Goal: Task Accomplishment & Management: Complete application form

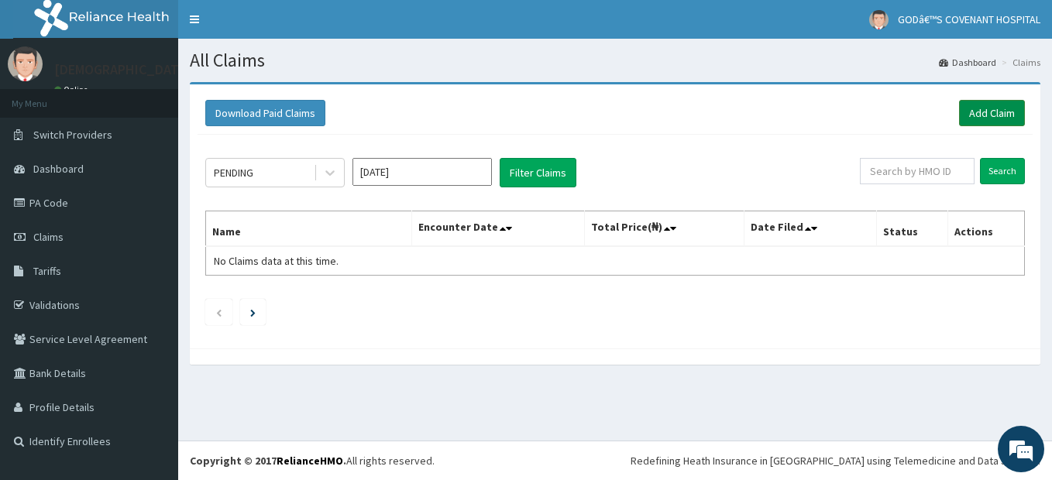
click at [977, 121] on link "Add Claim" at bounding box center [992, 113] width 66 height 26
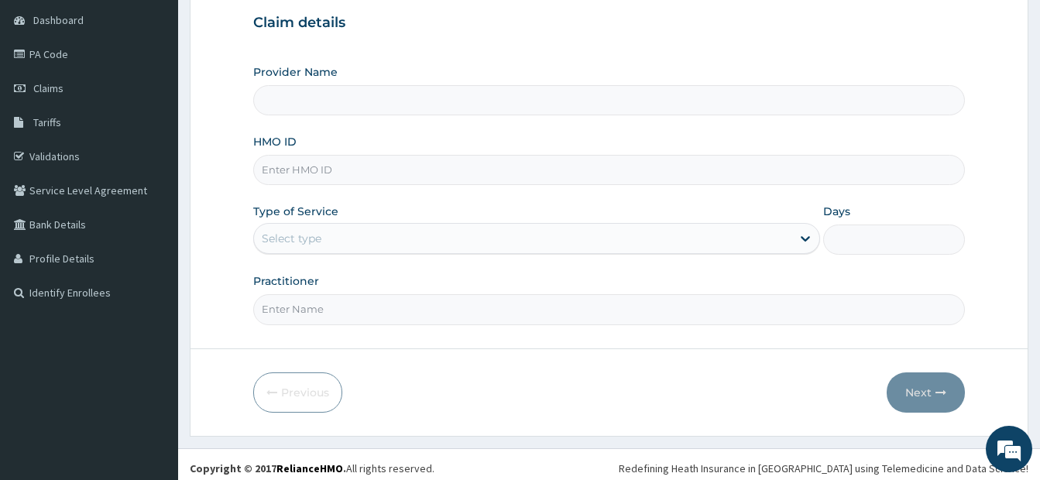
scroll to position [155, 0]
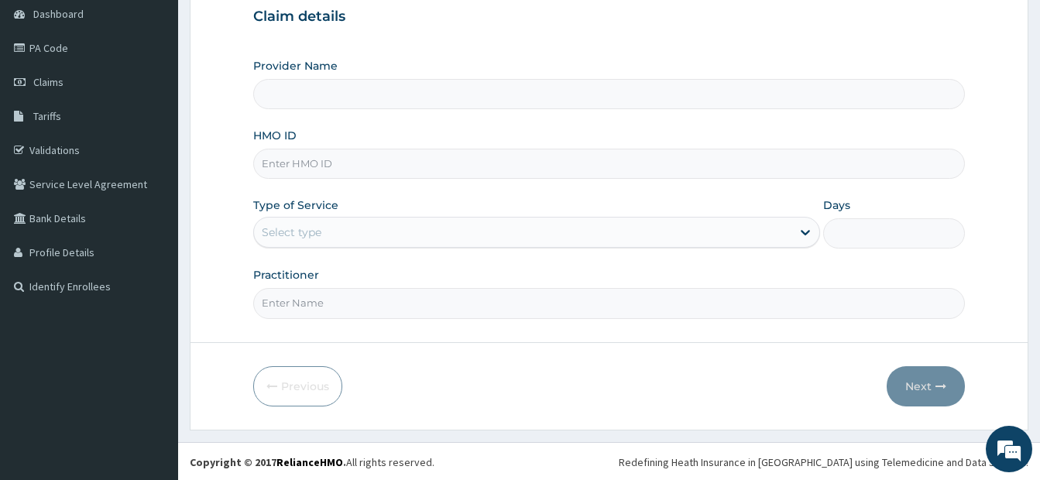
type input "[DEMOGRAPHIC_DATA]’S [GEOGRAPHIC_DATA]"
click at [313, 167] on input "HMO ID" at bounding box center [609, 164] width 712 height 30
type input "CYA/10746/C"
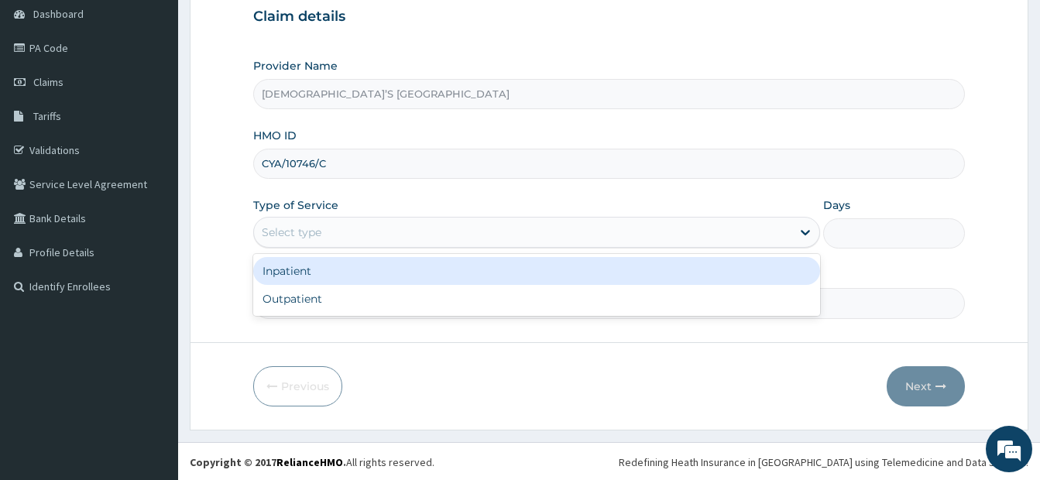
drag, startPoint x: 616, startPoint y: 233, endPoint x: 568, endPoint y: 286, distance: 71.3
click at [615, 233] on div "Select type" at bounding box center [522, 232] width 537 height 25
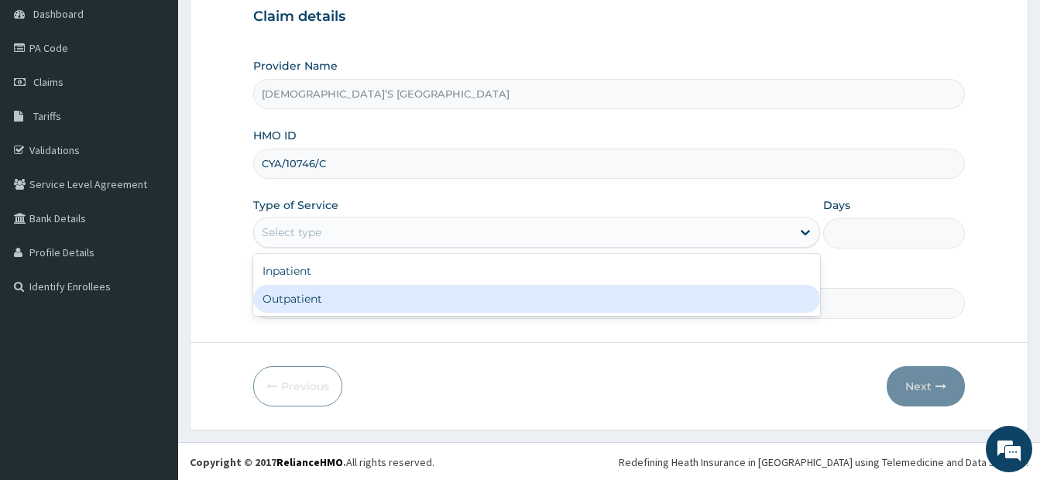
click at [511, 314] on div "Inpatient Outpatient" at bounding box center [536, 285] width 567 height 62
click at [489, 297] on div "Outpatient" at bounding box center [536, 299] width 567 height 28
type input "1"
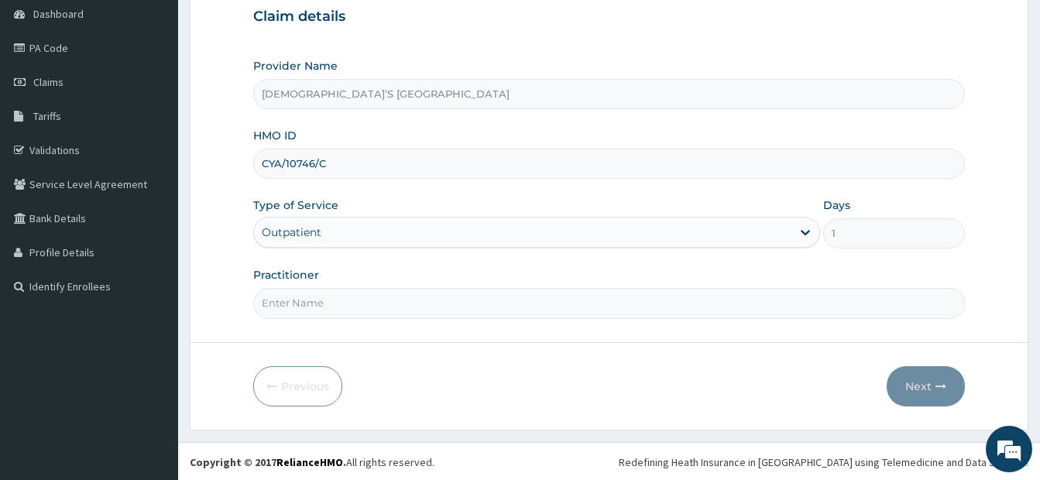
click at [450, 312] on input "Practitioner" at bounding box center [609, 303] width 712 height 30
type input "DR. ODURINDE"
click at [918, 388] on button "Next" at bounding box center [926, 386] width 78 height 40
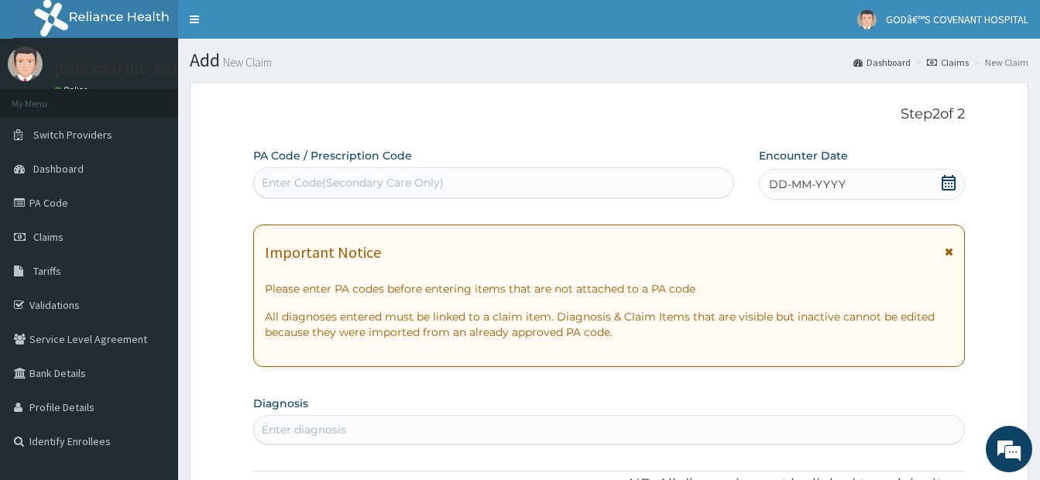
click at [464, 187] on div "Enter Code(Secondary Care Only)" at bounding box center [493, 182] width 479 height 25
paste input "PA/522568"
type input "PA/522568"
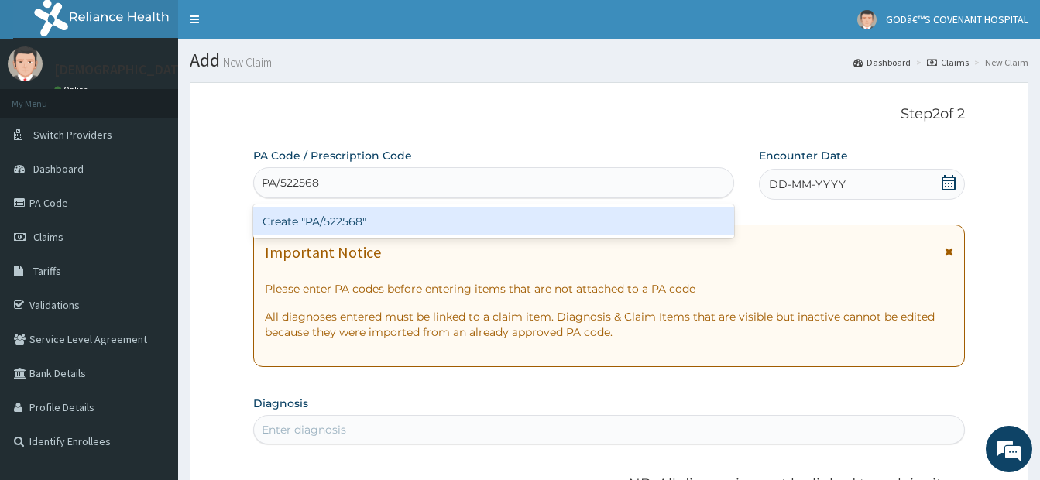
click at [490, 227] on div "Create "PA/522568"" at bounding box center [493, 222] width 481 height 28
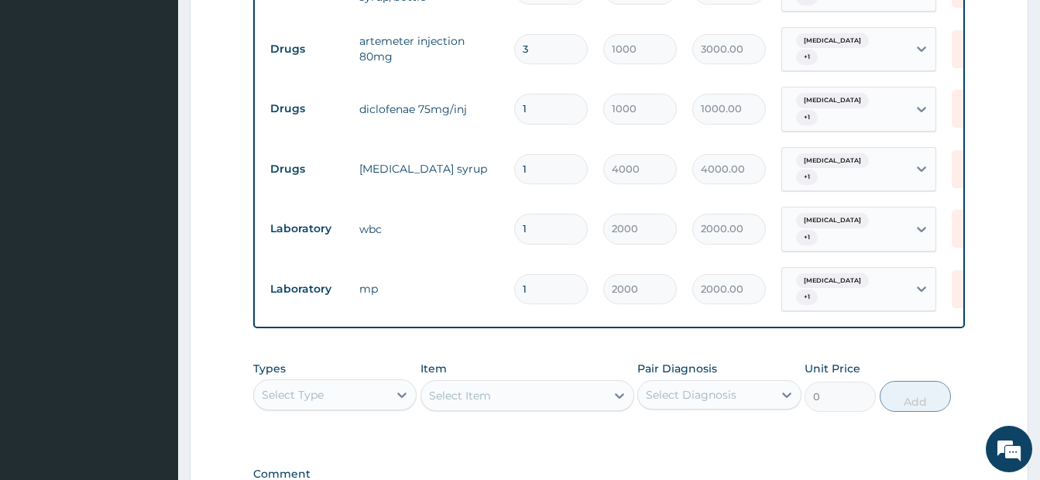
scroll to position [725, 0]
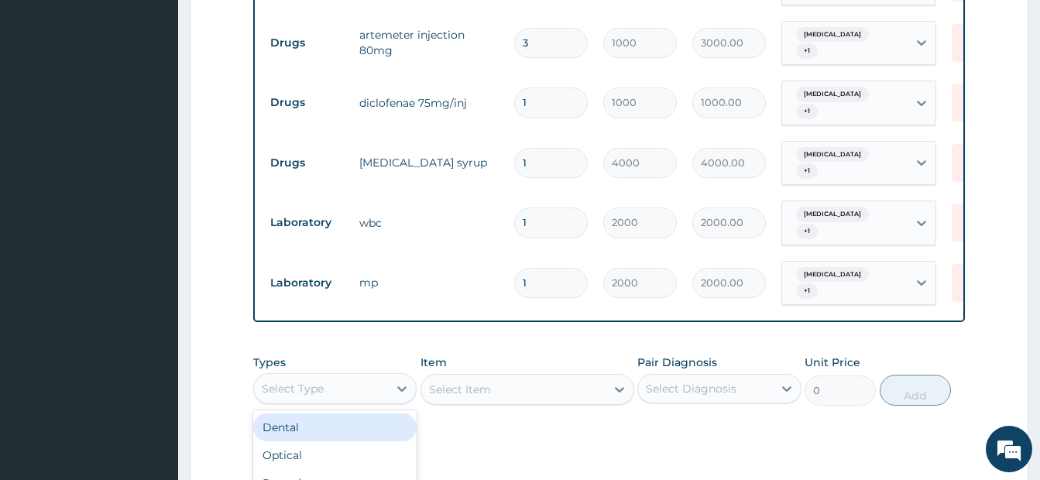
click at [349, 376] on div "Select Type" at bounding box center [321, 388] width 134 height 25
click at [318, 469] on div "Procedures" at bounding box center [334, 483] width 163 height 28
click at [513, 374] on div "Select Item" at bounding box center [528, 389] width 214 height 31
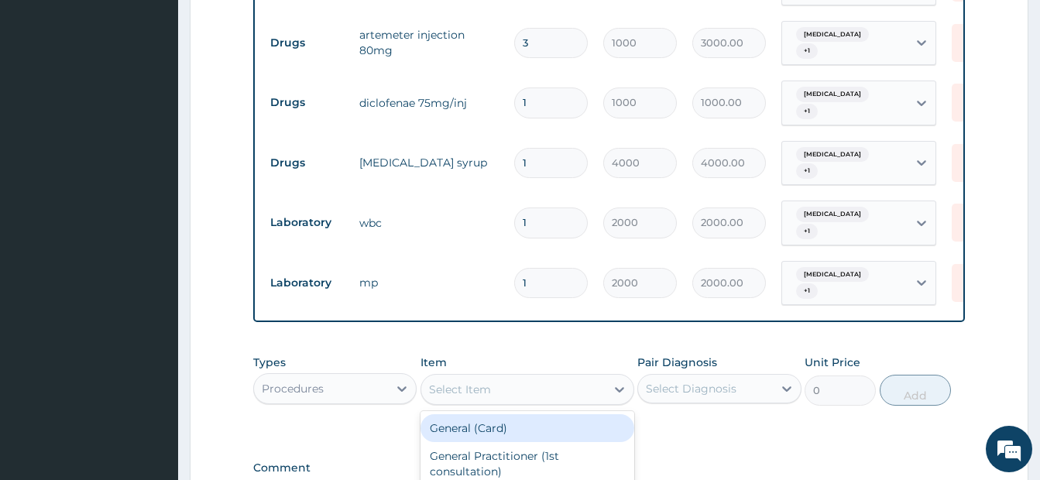
click at [540, 377] on div "Select Item" at bounding box center [513, 389] width 184 height 25
type input "GP"
click at [541, 414] on div "GP CONSULTATION" at bounding box center [528, 428] width 214 height 28
type input "3500"
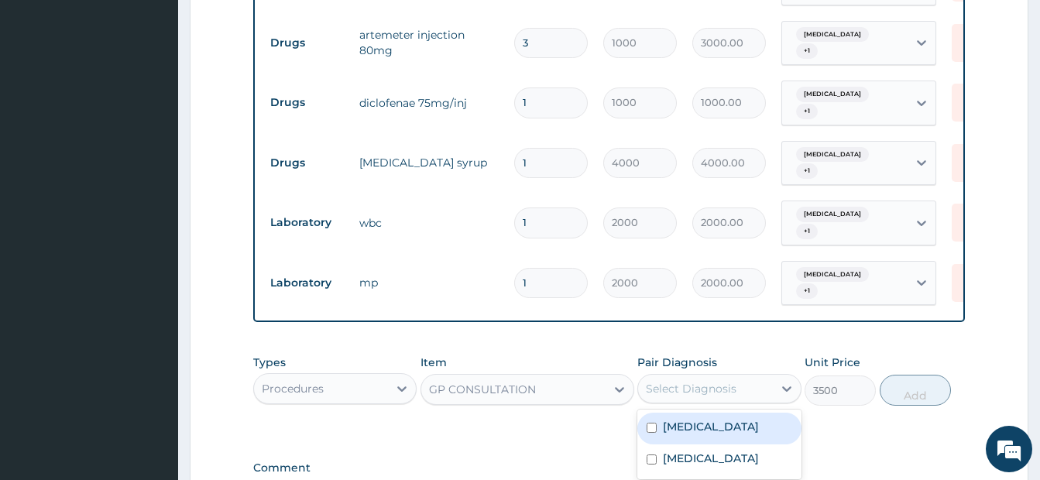
click at [743, 376] on div "Select Diagnosis" at bounding box center [705, 388] width 134 height 25
click at [652, 423] on input "checkbox" at bounding box center [652, 428] width 10 height 10
checkbox input "true"
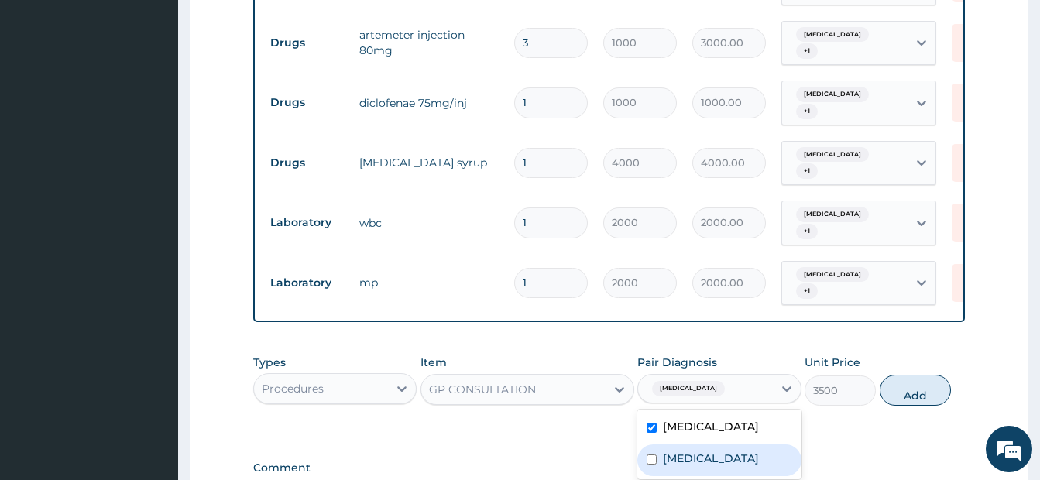
click at [653, 455] on input "checkbox" at bounding box center [652, 460] width 10 height 10
checkbox input "true"
click at [916, 375] on button "Add" at bounding box center [915, 390] width 71 height 31
type input "0"
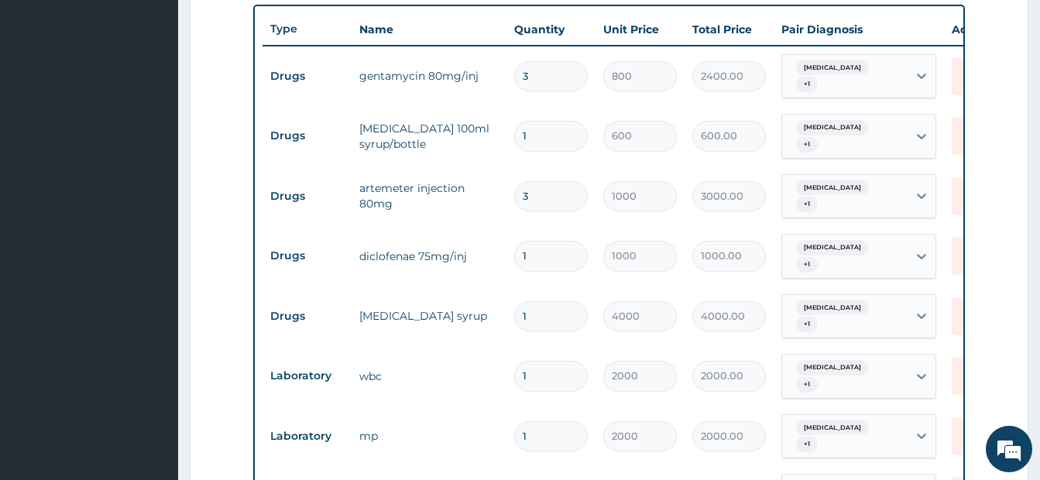
scroll to position [570, 0]
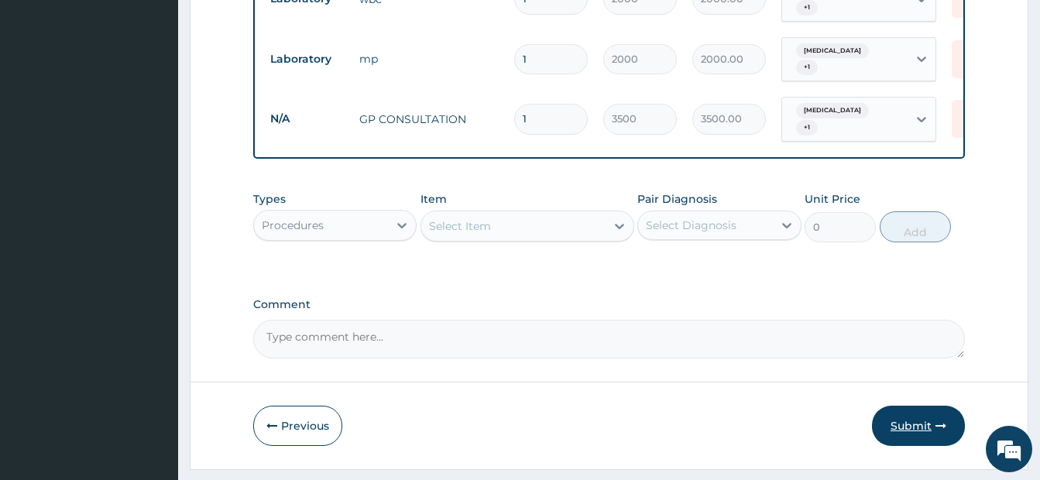
click at [914, 406] on button "Submit" at bounding box center [918, 426] width 93 height 40
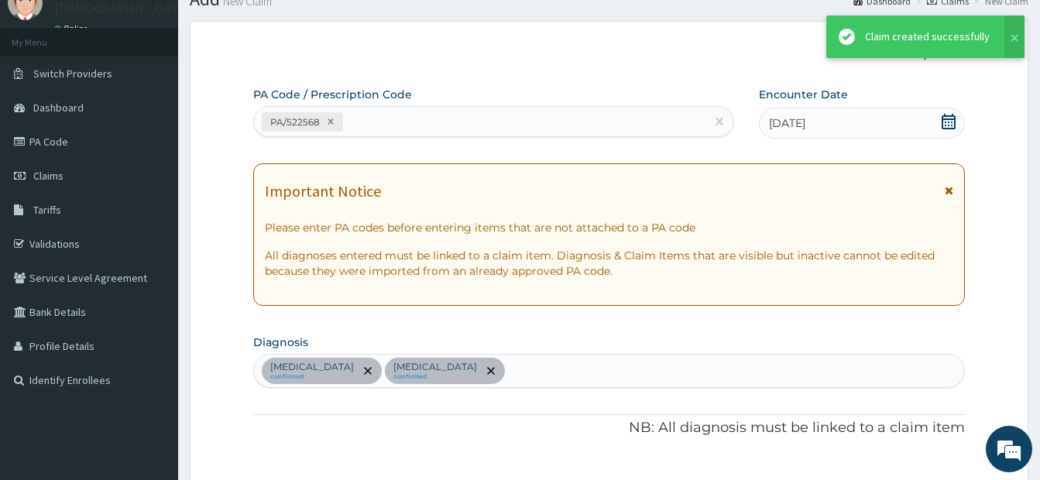
scroll to position [949, 0]
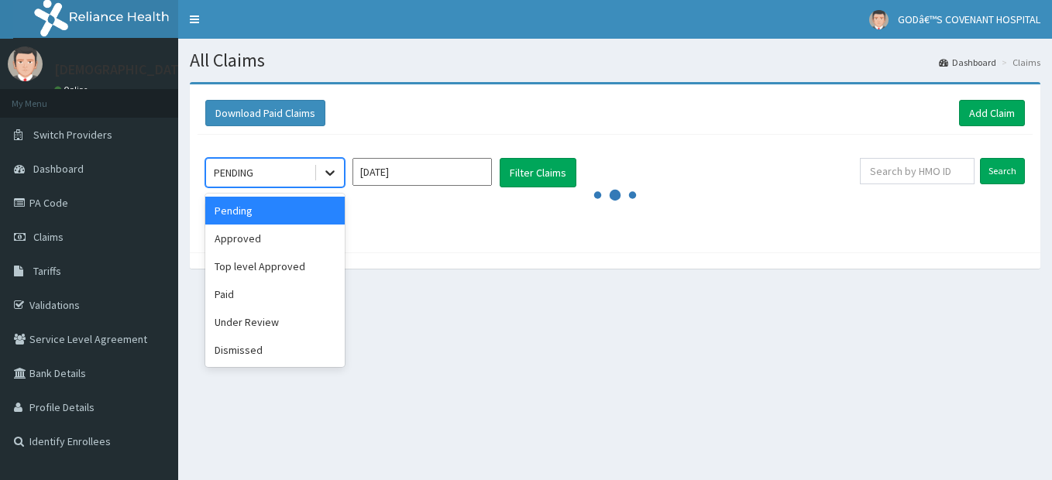
click at [333, 177] on icon at bounding box center [329, 172] width 15 height 15
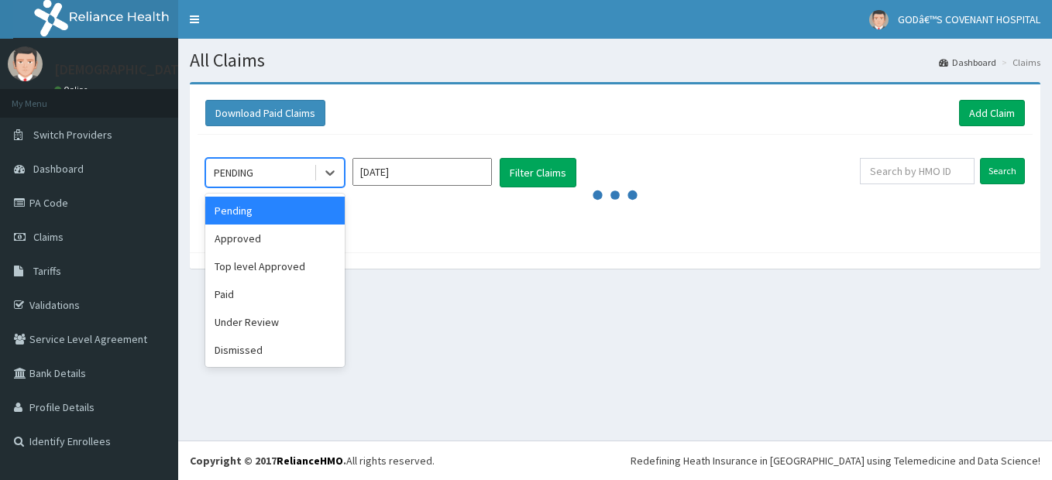
click at [297, 237] on div "Approved" at bounding box center [274, 239] width 139 height 28
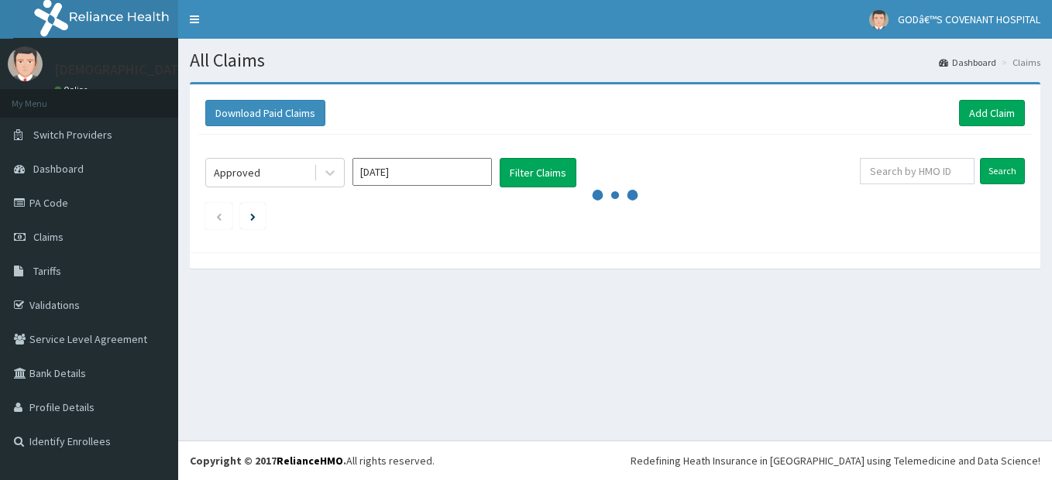
click at [294, 244] on div "Approved Aug 2025 Filter Claims Search" at bounding box center [614, 190] width 835 height 110
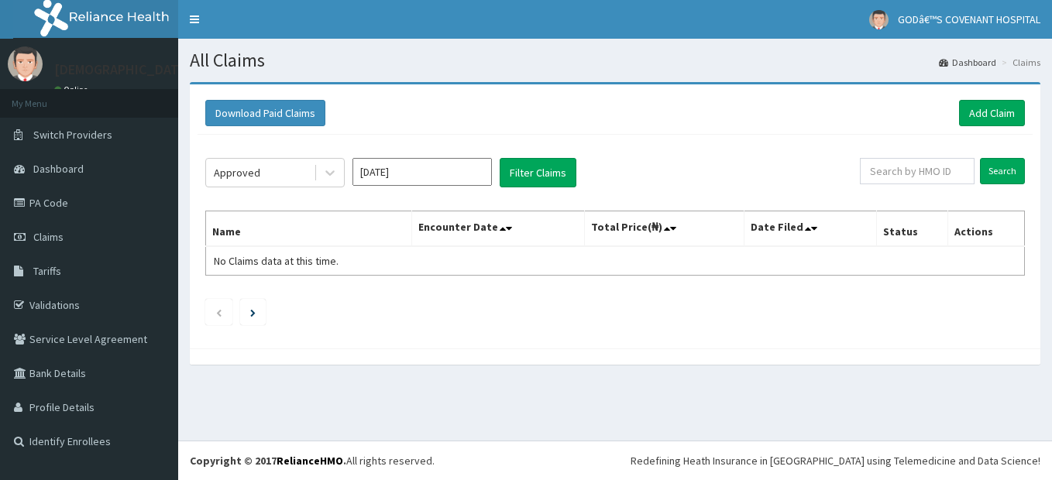
click at [261, 245] on th "Name" at bounding box center [309, 229] width 206 height 36
click at [238, 236] on th "Name" at bounding box center [309, 229] width 206 height 36
click at [236, 238] on th "Name" at bounding box center [309, 229] width 206 height 36
click at [578, 162] on div "Approved Aug 2025 Filter Claims" at bounding box center [532, 172] width 654 height 29
click at [556, 169] on button "Filter Claims" at bounding box center [537, 172] width 77 height 29
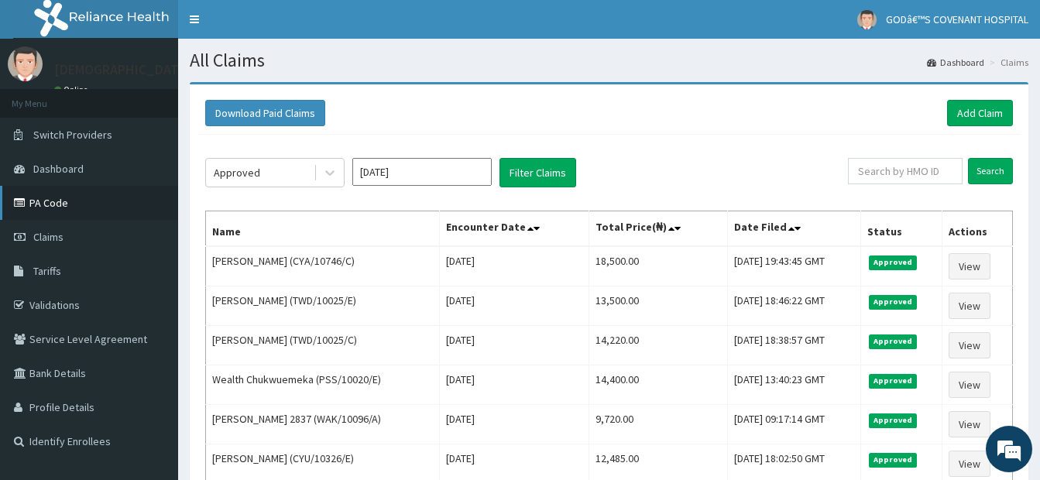
click at [57, 206] on link "PA Code" at bounding box center [89, 203] width 178 height 34
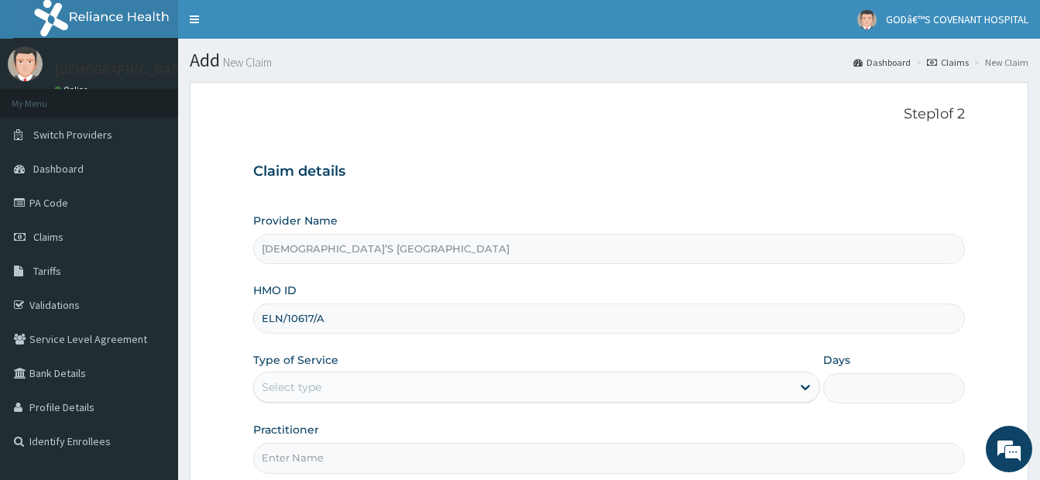
type input "ELN/10617/A"
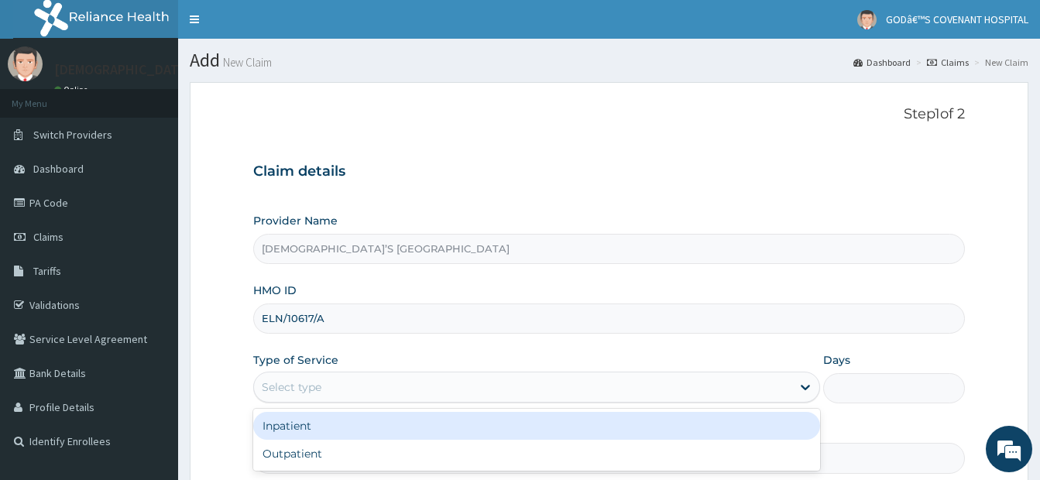
click at [381, 393] on div "Select type" at bounding box center [522, 387] width 537 height 25
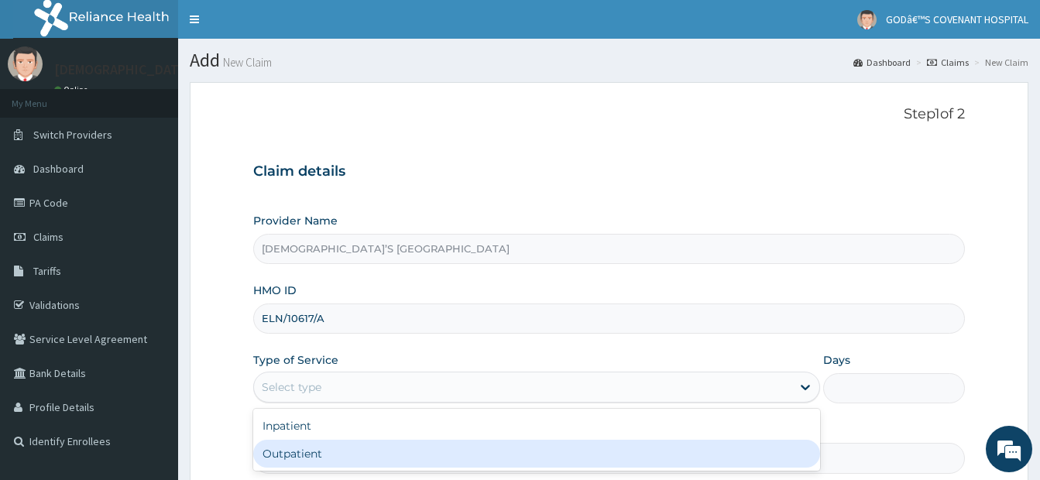
click at [359, 456] on div "Outpatient" at bounding box center [536, 454] width 567 height 28
type input "1"
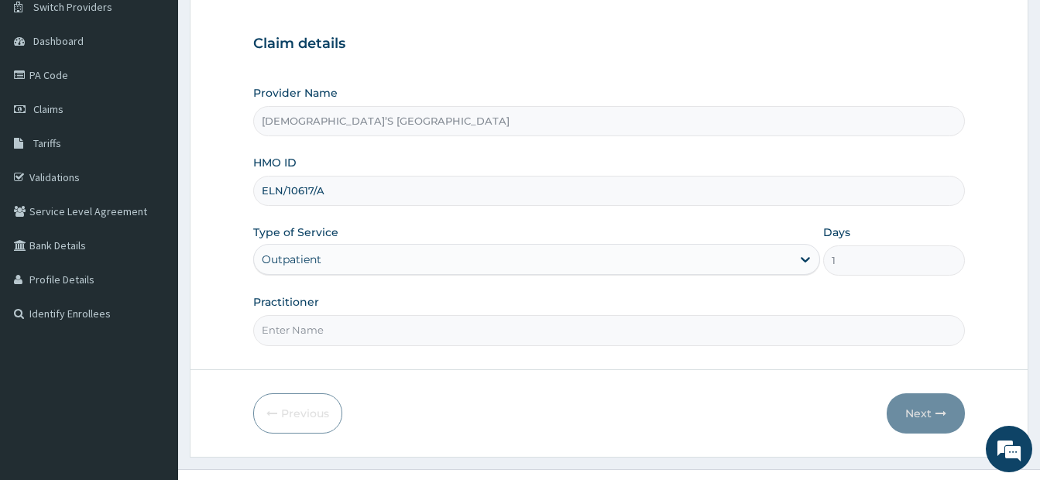
scroll to position [156, 0]
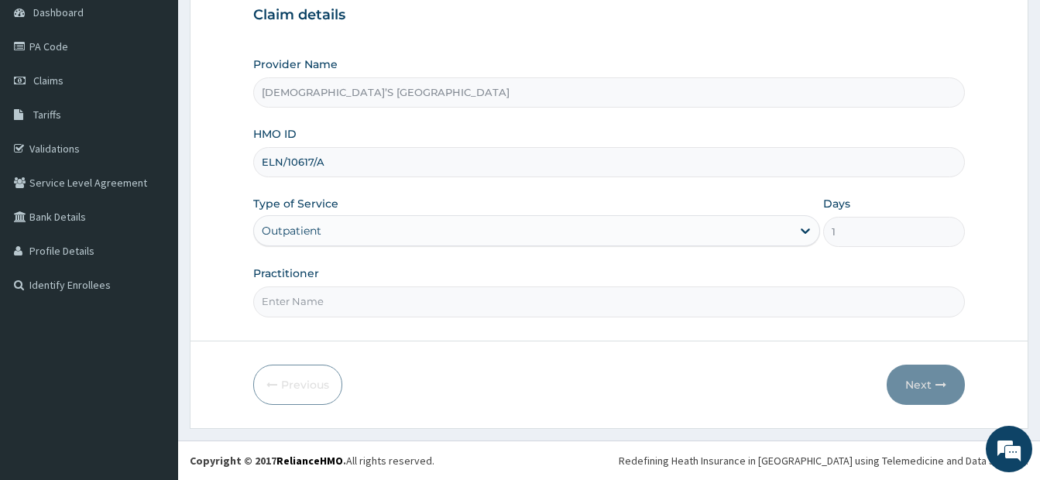
click at [301, 305] on input "Practitioner" at bounding box center [609, 302] width 712 height 30
type input "DR. ODURINDE"
click at [911, 387] on button "Next" at bounding box center [926, 385] width 78 height 40
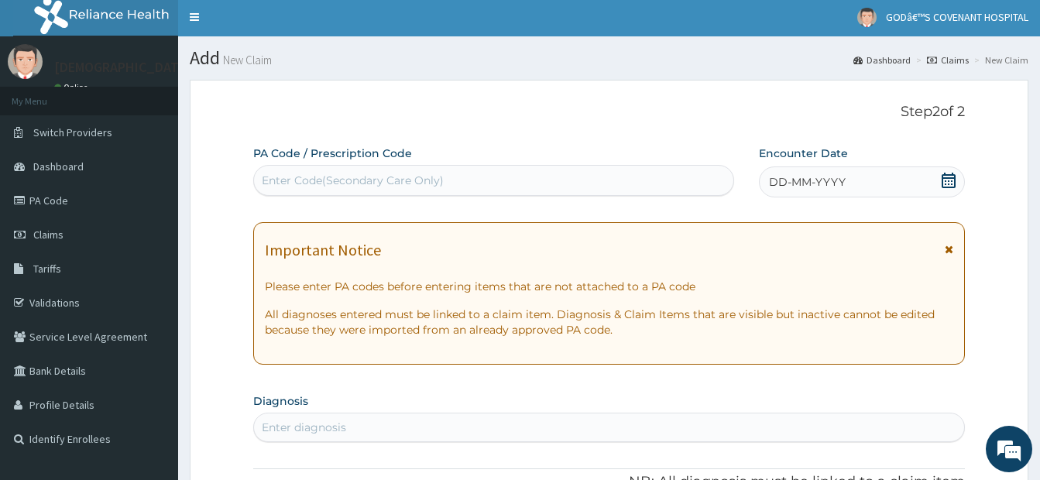
scroll to position [2, 0]
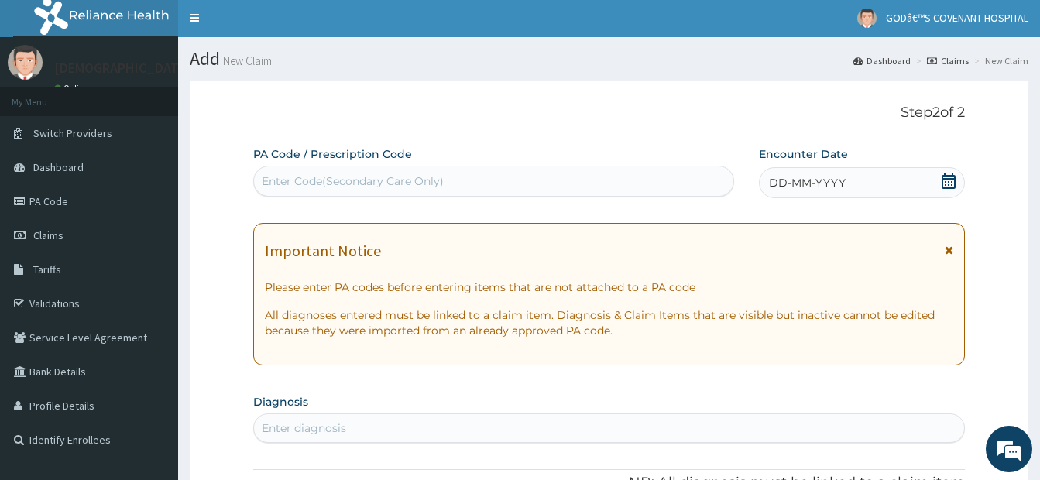
click at [340, 182] on div "Enter Code(Secondary Care Only)" at bounding box center [353, 180] width 182 height 15
paste input "PA/4134AB"
type input "PA/4134AB"
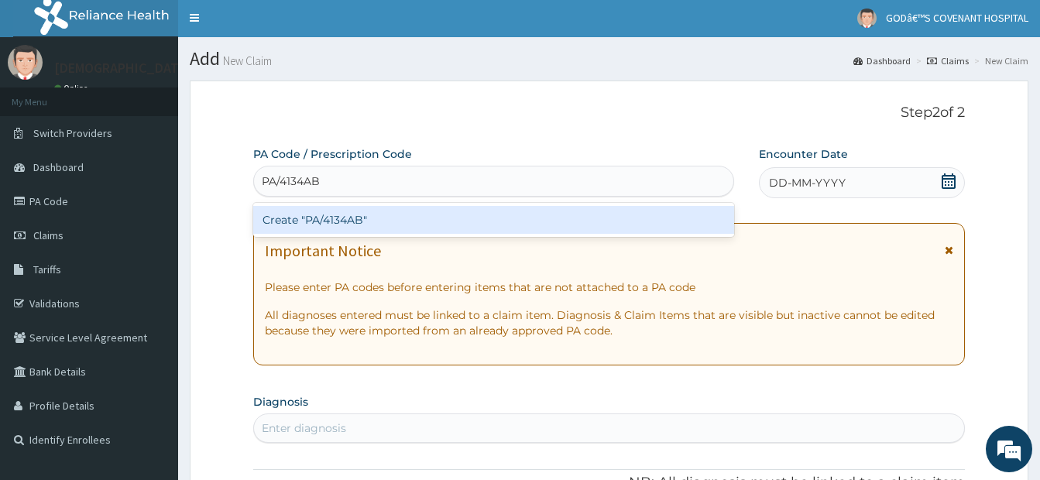
click at [395, 225] on div "Create "PA/4134AB"" at bounding box center [493, 220] width 481 height 28
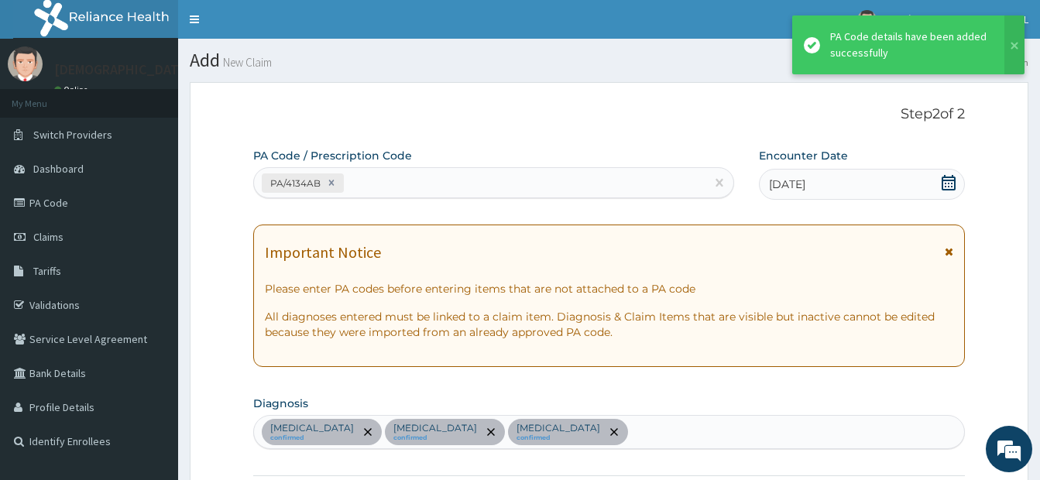
scroll to position [511, 0]
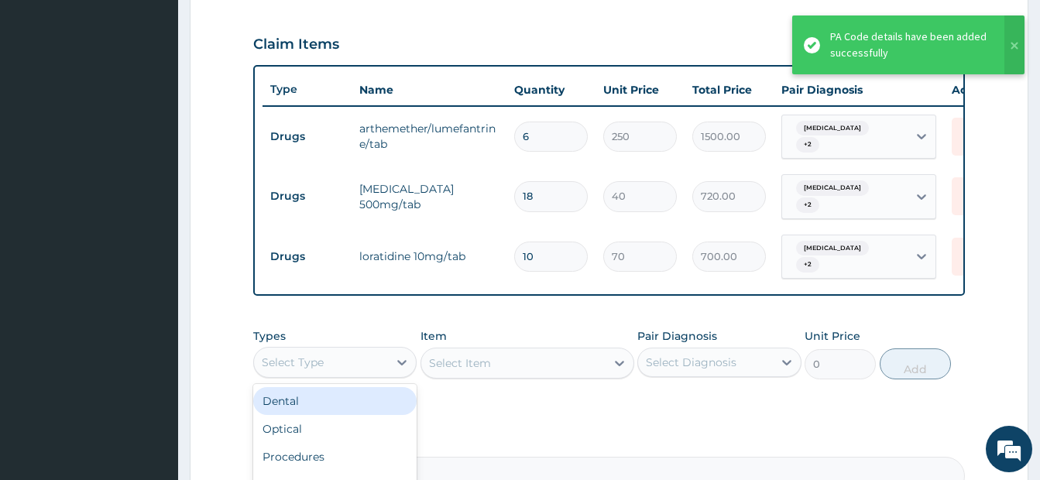
click at [381, 356] on div "Select Type" at bounding box center [321, 362] width 134 height 25
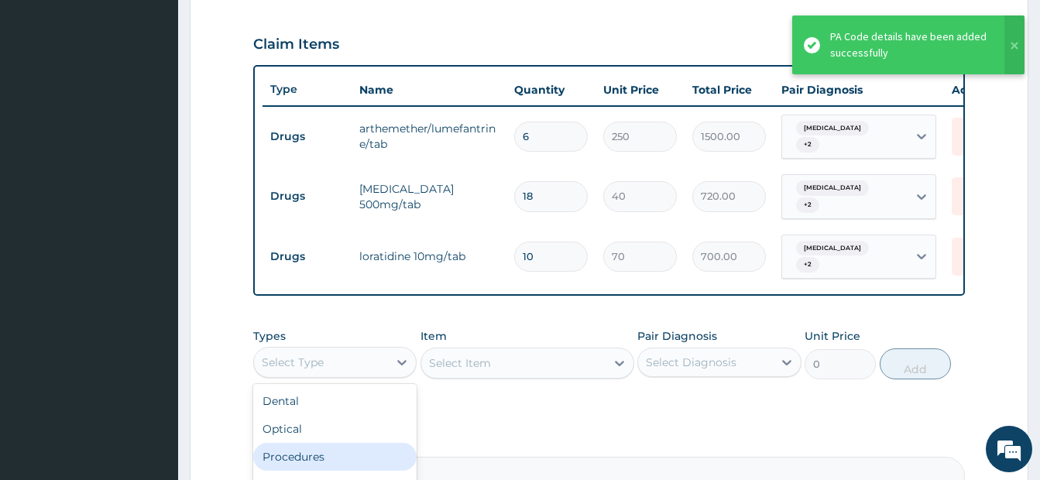
click at [308, 448] on div "Procedures" at bounding box center [334, 457] width 163 height 28
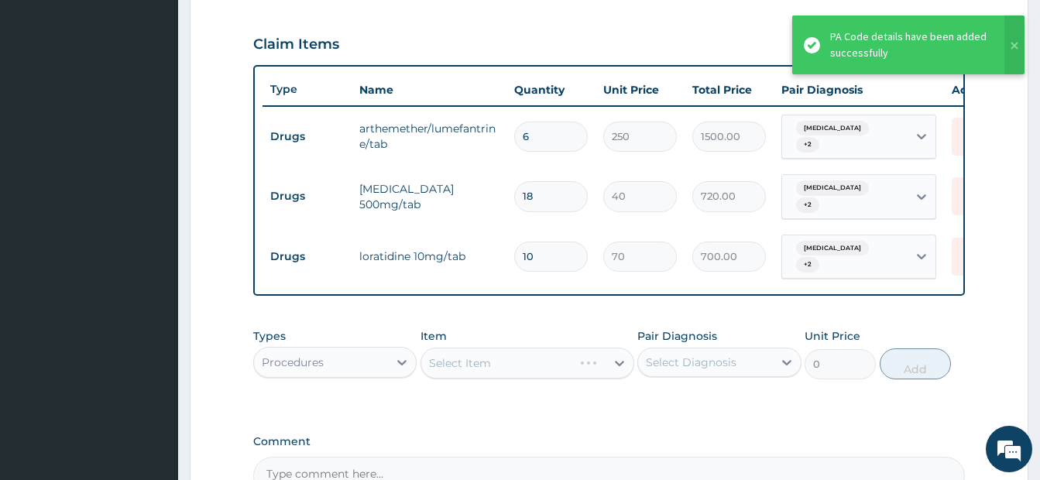
click at [544, 359] on div "Select Item" at bounding box center [528, 363] width 214 height 31
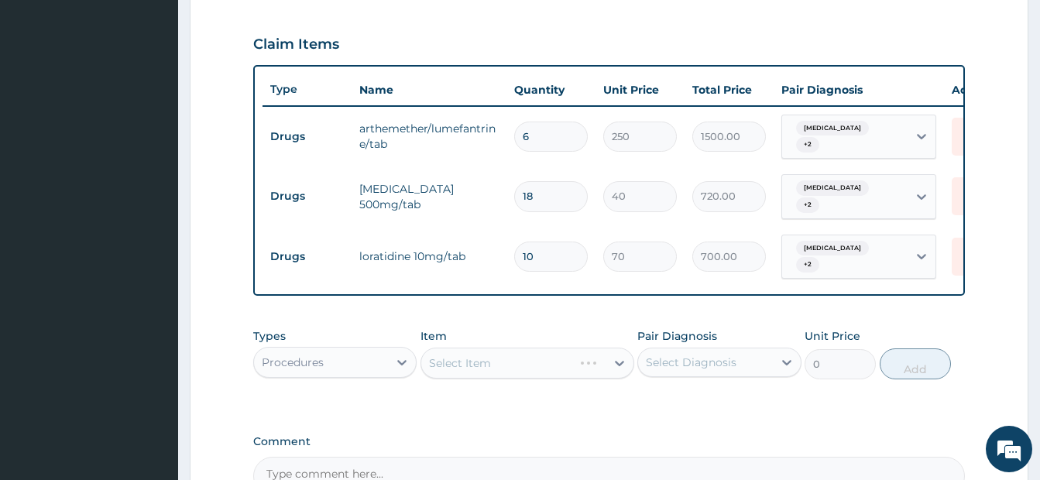
click at [548, 363] on div "Select Item" at bounding box center [528, 363] width 214 height 31
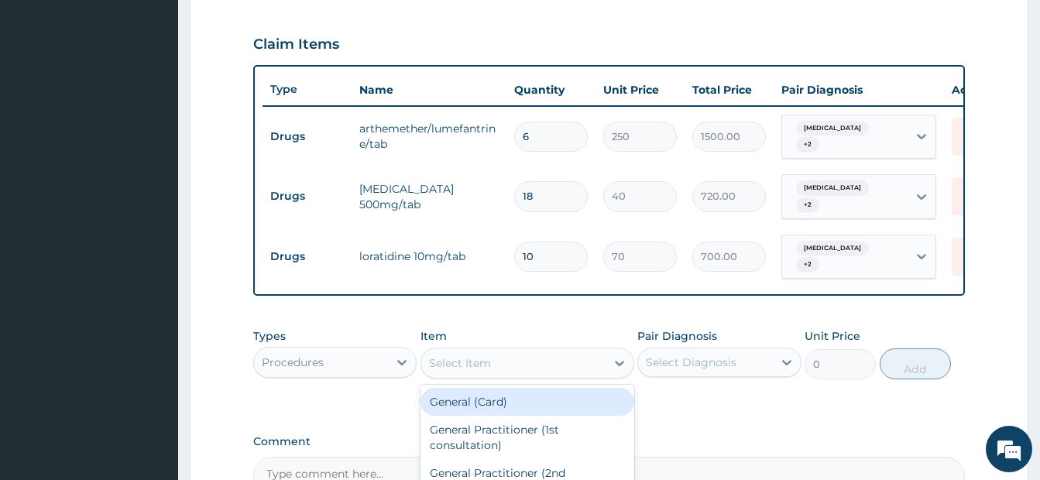
click at [547, 360] on div "Select Item" at bounding box center [513, 363] width 184 height 25
type input "GP"
click at [548, 401] on div "GP CONSULTATION" at bounding box center [528, 402] width 214 height 28
type input "3500"
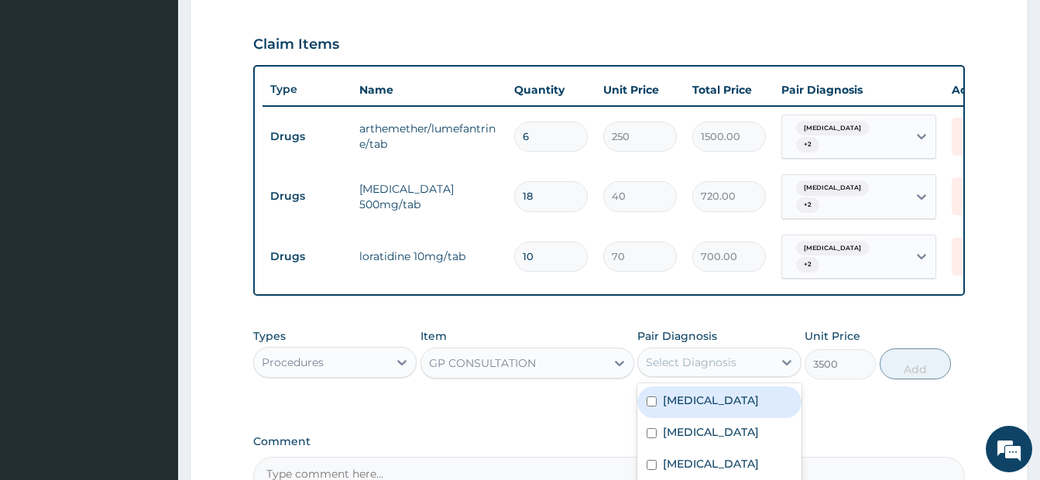
click at [706, 355] on div "Select Diagnosis" at bounding box center [691, 362] width 91 height 15
click at [654, 396] on input "checkbox" at bounding box center [652, 401] width 10 height 10
checkbox input "true"
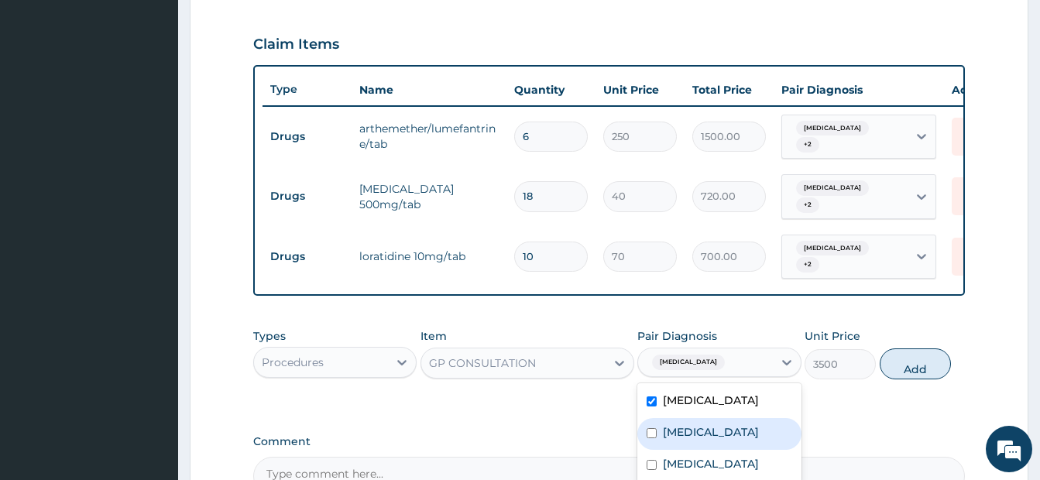
drag, startPoint x: 647, startPoint y: 431, endPoint x: 654, endPoint y: 449, distance: 20.1
click at [647, 431] on input "checkbox" at bounding box center [652, 433] width 10 height 10
checkbox input "true"
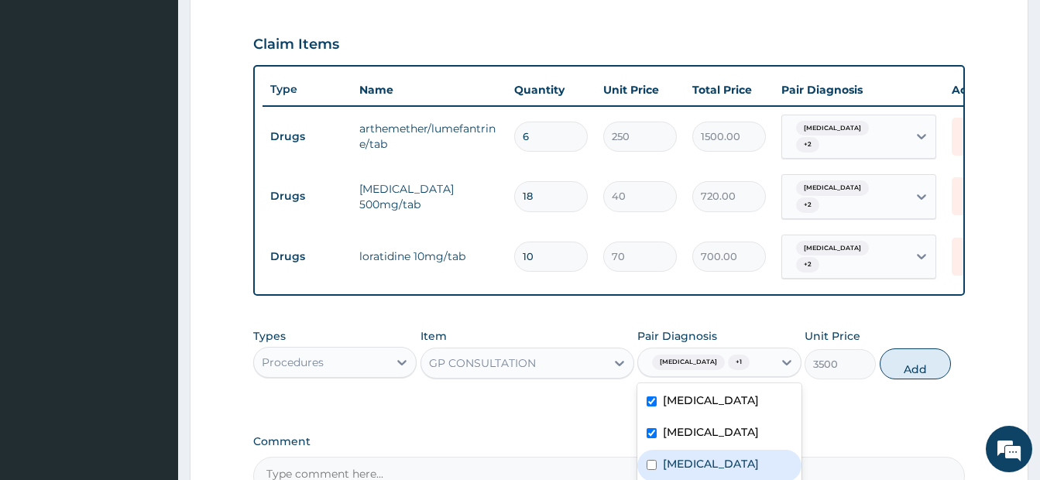
drag, startPoint x: 653, startPoint y: 471, endPoint x: 722, endPoint y: 468, distance: 69.0
click at [652, 470] on input "checkbox" at bounding box center [652, 465] width 10 height 10
checkbox input "true"
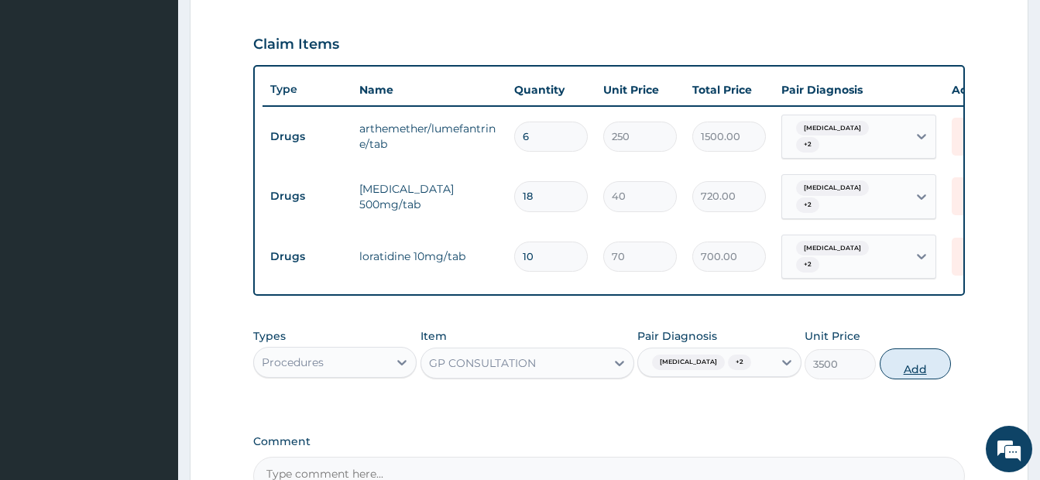
click at [908, 357] on button "Add" at bounding box center [915, 363] width 71 height 31
type input "0"
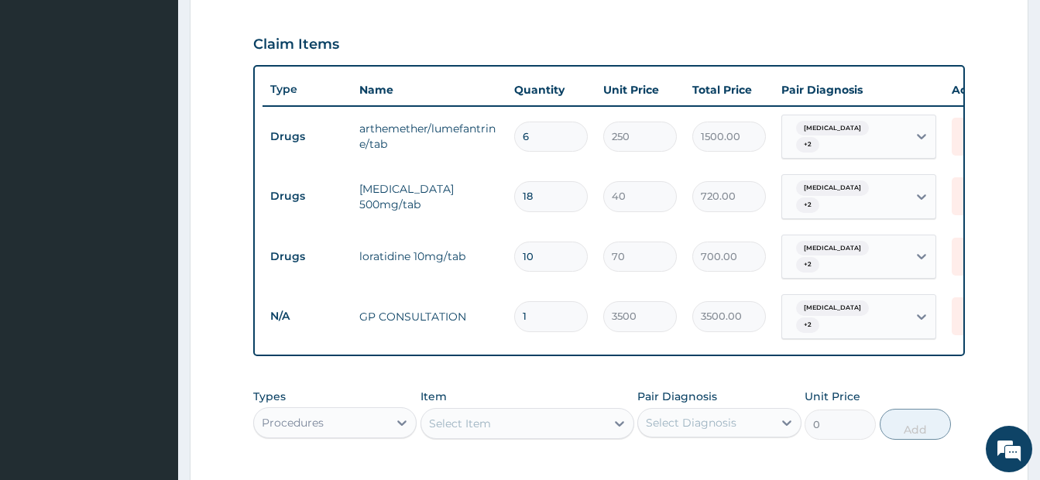
scroll to position [0, 66]
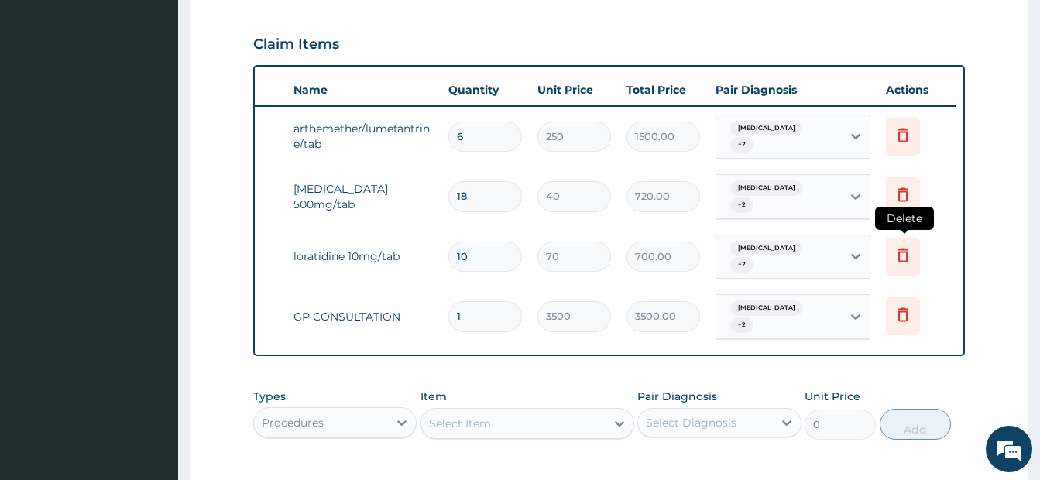
click at [891, 242] on icon at bounding box center [903, 257] width 34 height 38
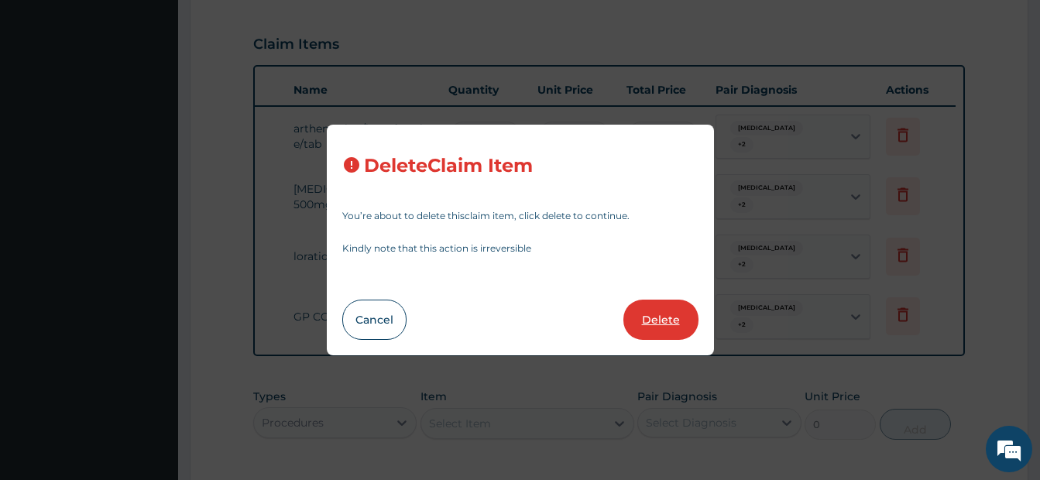
click at [647, 323] on button "Delete" at bounding box center [660, 320] width 75 height 40
type input "1"
type input "3500"
type input "3500.00"
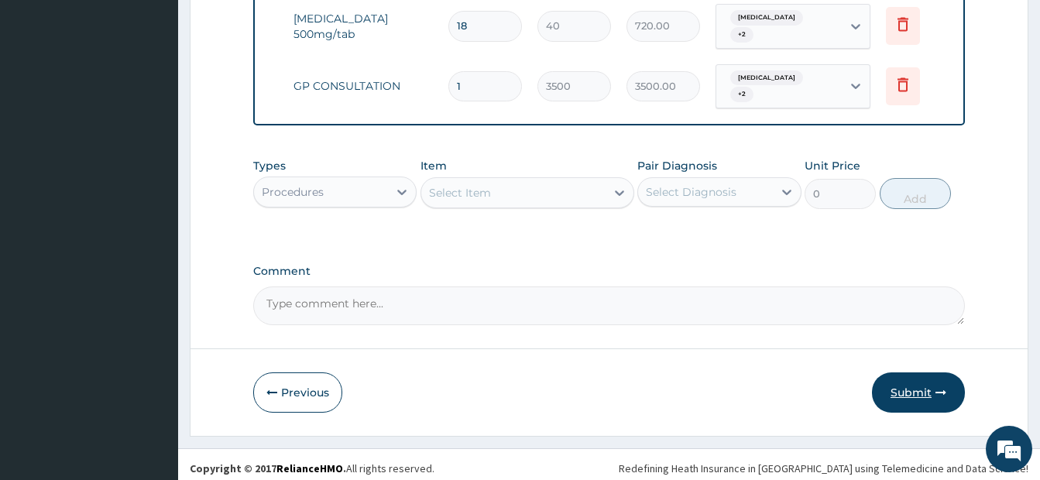
click at [907, 382] on button "Submit" at bounding box center [918, 392] width 93 height 40
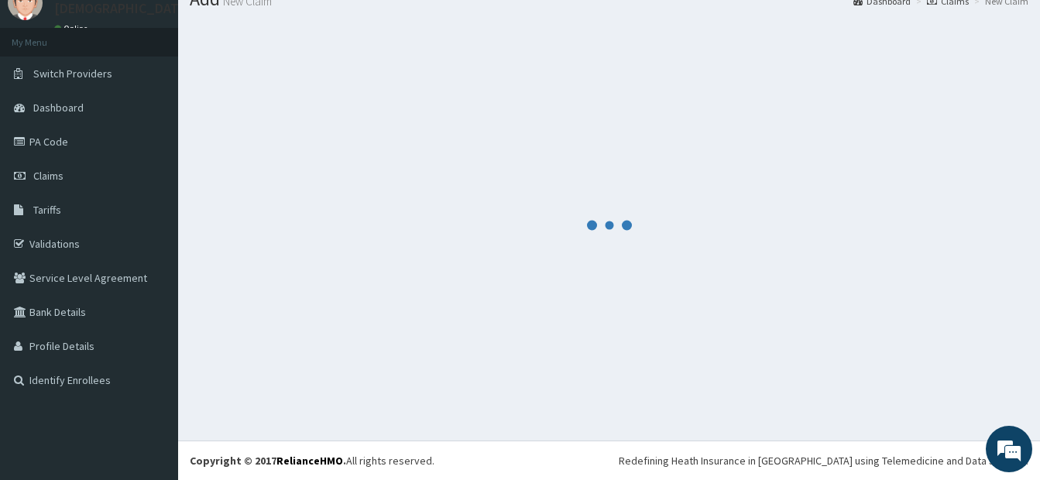
scroll to position [681, 0]
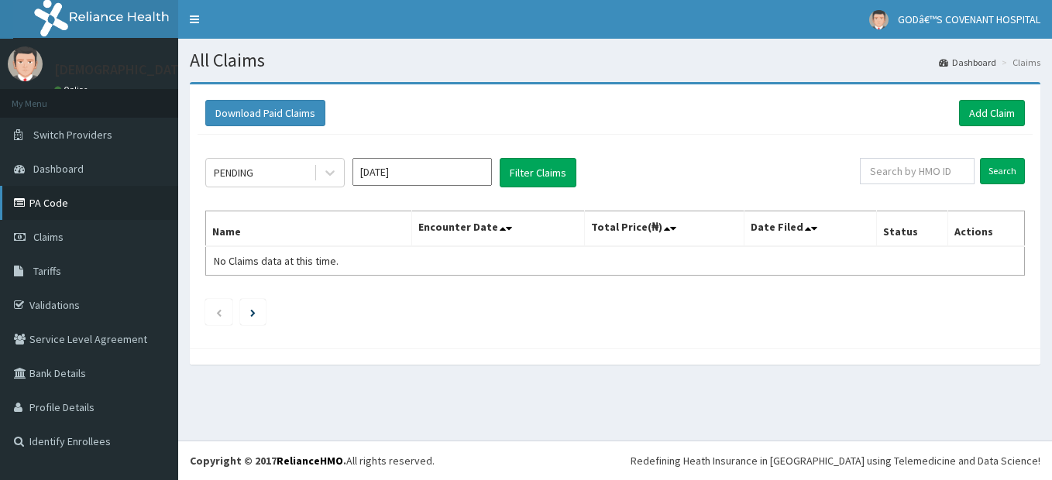
click at [49, 197] on link "PA Code" at bounding box center [89, 203] width 178 height 34
